Goal: Transaction & Acquisition: Purchase product/service

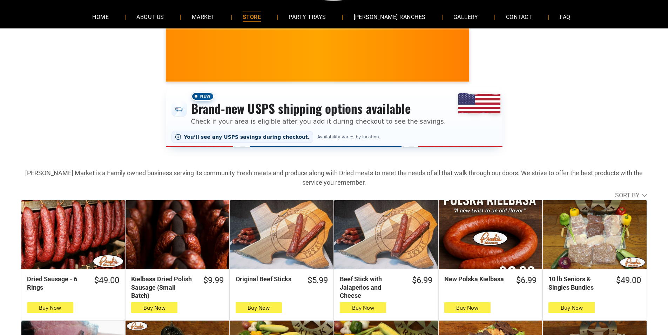
scroll to position [70, 0]
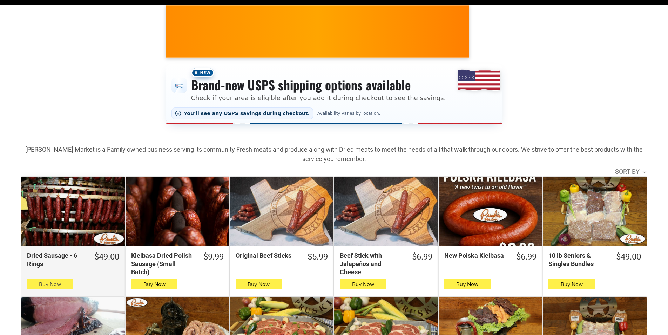
click at [59, 287] on span "Buy Now" at bounding box center [50, 284] width 22 height 7
click at [65, 283] on button "Buy Now" at bounding box center [50, 284] width 46 height 11
click at [53, 288] on icon "button" at bounding box center [49, 284] width 7 height 8
